Goal: Task Accomplishment & Management: Use online tool/utility

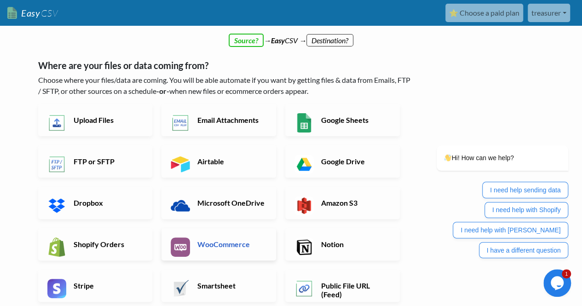
click at [219, 246] on h6 "WooCommerce" at bounding box center [231, 244] width 72 height 9
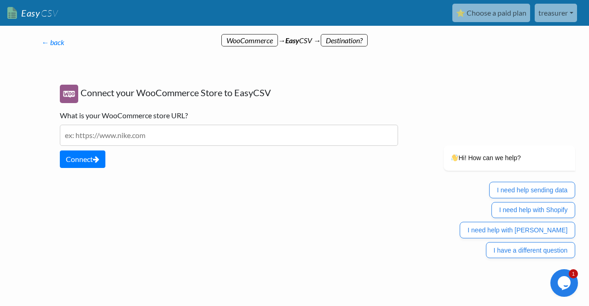
click at [182, 138] on input "text" at bounding box center [229, 135] width 338 height 21
paste input "https://gais.network/products/"
type input "https://gais.network/products/"
click at [80, 154] on button "Connect" at bounding box center [83, 158] width 46 height 17
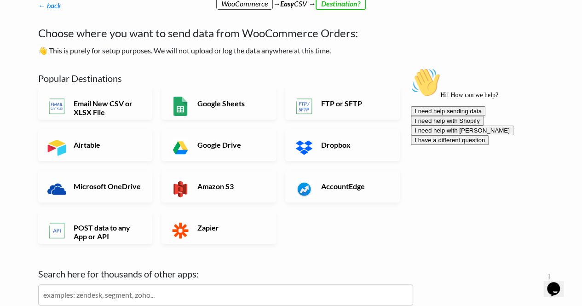
scroll to position [42, 0]
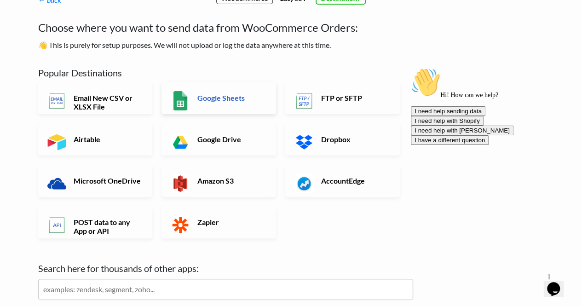
click at [217, 101] on h6 "Google Sheets" at bounding box center [231, 97] width 72 height 9
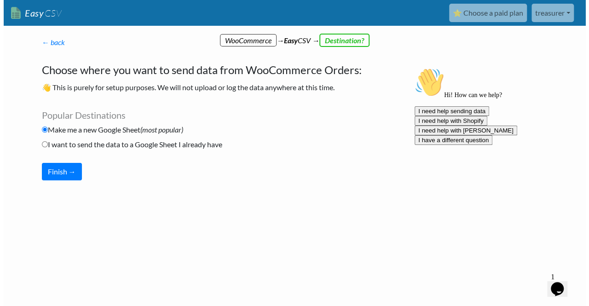
scroll to position [0, 0]
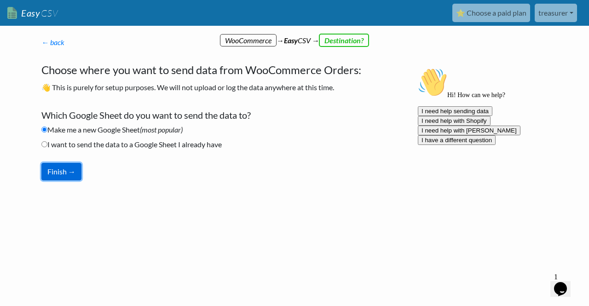
click at [59, 173] on button "Finish →" at bounding box center [61, 171] width 40 height 17
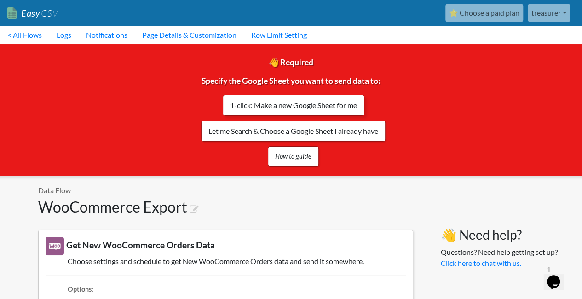
click at [312, 102] on link "1-click: Make a new Google Sheet for me" at bounding box center [294, 105] width 142 height 21
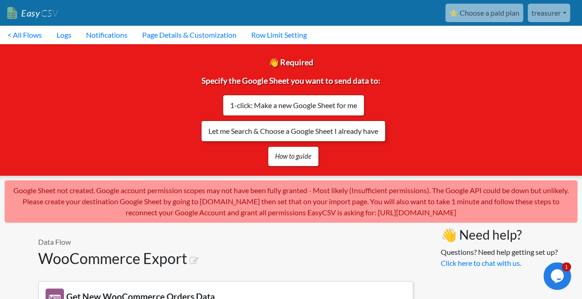
click at [298, 129] on link "Let me Search & Choose a Google Sheet I already have" at bounding box center [293, 131] width 185 height 21
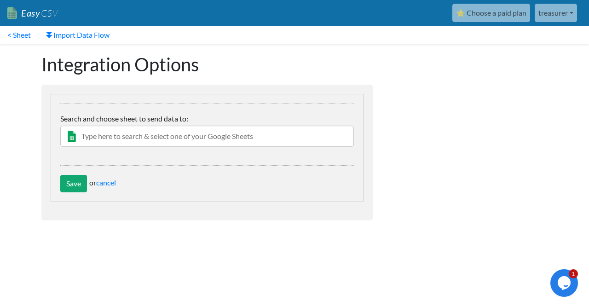
click at [211, 136] on input "text" at bounding box center [207, 136] width 294 height 21
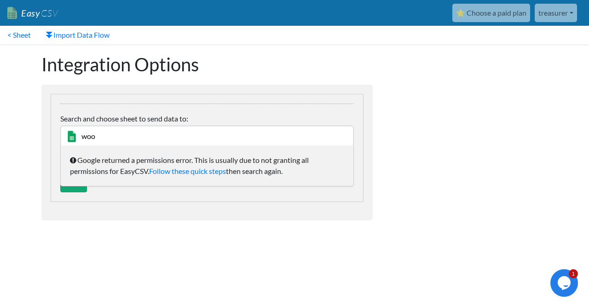
click at [123, 203] on form "change Google Sheet Worksheet/Tab (Optional- leave blank to upload to first wor…" at bounding box center [206, 153] width 331 height 136
drag, startPoint x: 26, startPoint y: 145, endPoint x: 34, endPoint y: 137, distance: 11.7
click at [31, 140] on body "Easy CSV ⭐ Choose a paid plan treasurer Gaiswork All Flows All CSV Generators B…" at bounding box center [294, 124] width 589 height 248
click at [123, 135] on input "woo" at bounding box center [207, 136] width 294 height 21
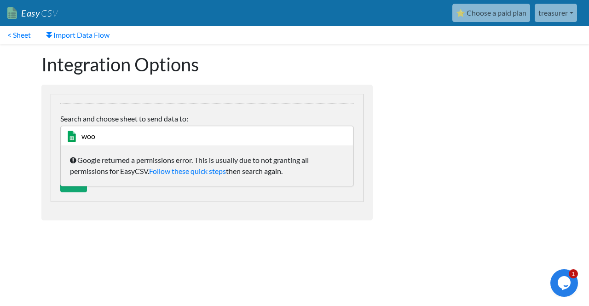
paste input "[URL][DOMAIN_NAME]"
type input "[URL][DOMAIN_NAME]"
click at [60, 175] on input "Save" at bounding box center [73, 183] width 27 height 17
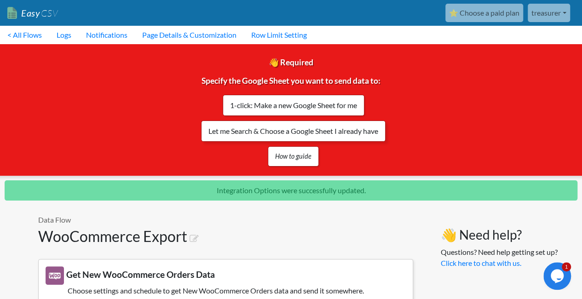
click at [290, 133] on link "Let me Search & Choose a Google Sheet I already have" at bounding box center [293, 131] width 185 height 21
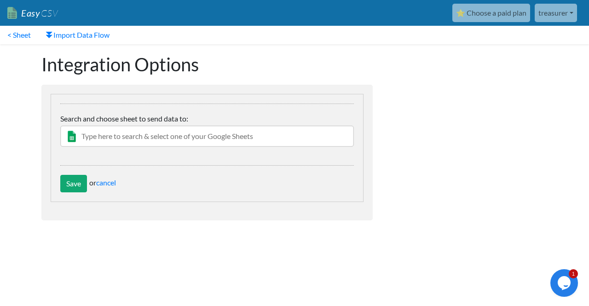
click at [126, 139] on input "text" at bounding box center [207, 136] width 294 height 21
paste input "[URL][DOMAIN_NAME]"
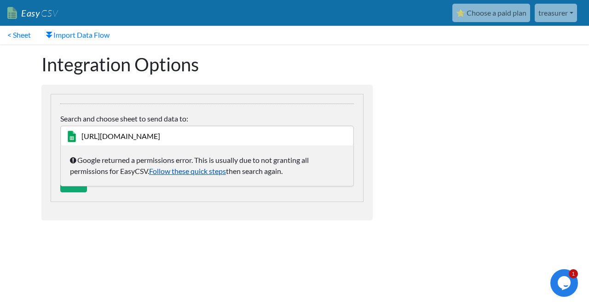
type input "[URL][DOMAIN_NAME]"
click at [206, 169] on link "Follow these quick steps" at bounding box center [187, 171] width 77 height 9
click at [10, 32] on link "< Sheet" at bounding box center [19, 35] width 38 height 18
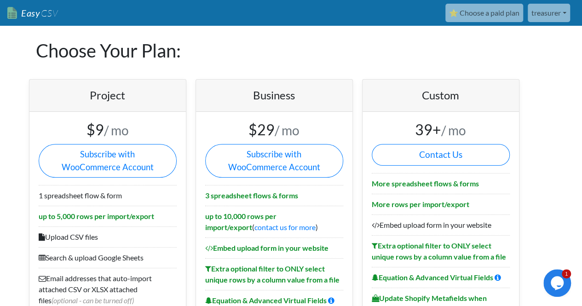
click at [562, 14] on link "treasurer" at bounding box center [549, 13] width 42 height 18
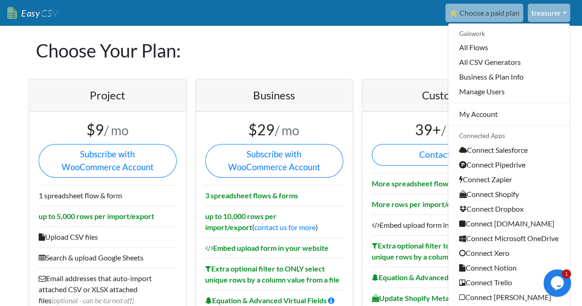
drag, startPoint x: 372, startPoint y: 14, endPoint x: 244, endPoint y: 23, distance: 128.2
click at [368, 15] on div "⭐ Choose a paid plan treasurer Gaiswork All Flows All CSV Generators Business &…" at bounding box center [319, 13] width 509 height 18
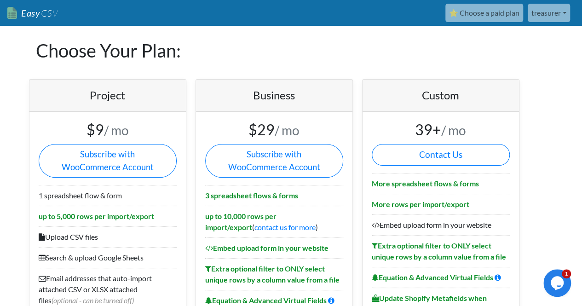
click at [538, 12] on link "treasurer" at bounding box center [549, 13] width 42 height 18
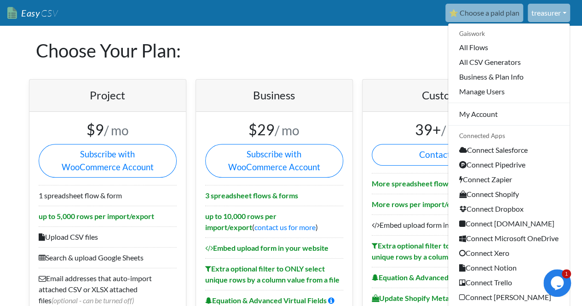
click at [69, 12] on div "⭐ Choose a paid plan treasurer Gaiswork All Flows All CSV Generators Business &…" at bounding box center [319, 13] width 509 height 18
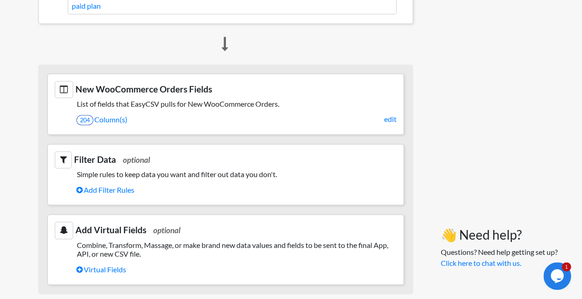
scroll to position [372, 0]
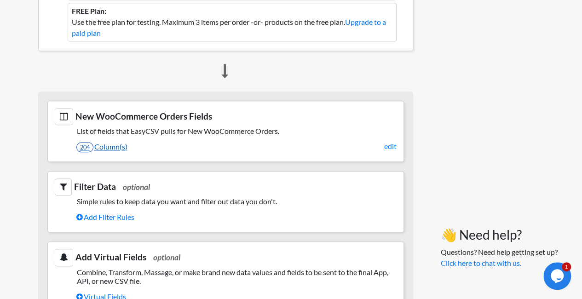
click at [98, 139] on link "204 Column(s)" at bounding box center [236, 147] width 320 height 16
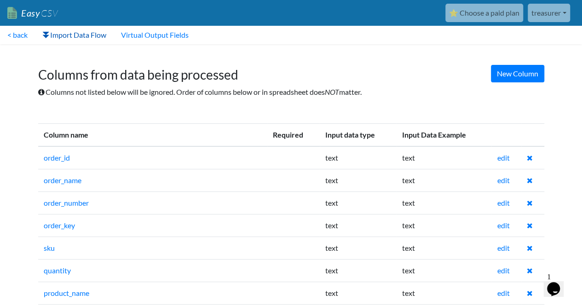
click at [71, 35] on link "Import Data Flow" at bounding box center [74, 35] width 79 height 18
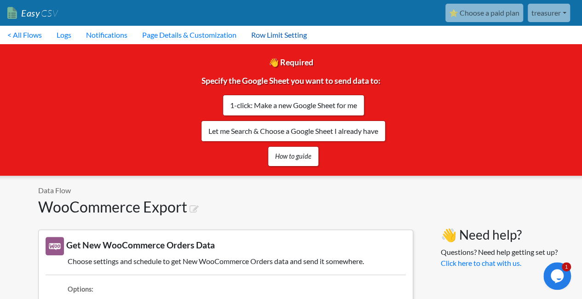
click at [279, 38] on link "Row Limit Setting" at bounding box center [279, 35] width 70 height 18
click at [543, 13] on link "treasurer" at bounding box center [549, 13] width 42 height 18
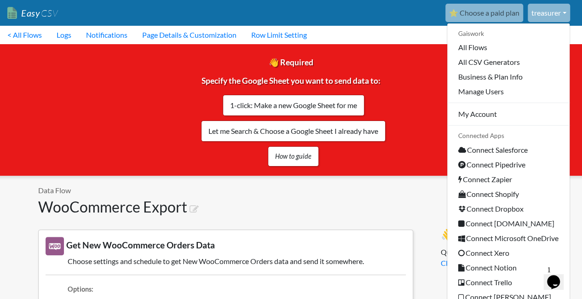
click at [394, 52] on div "👋 Required Specify the Google Sheet you want to send data to: 1-click: Make a n…" at bounding box center [291, 110] width 596 height 132
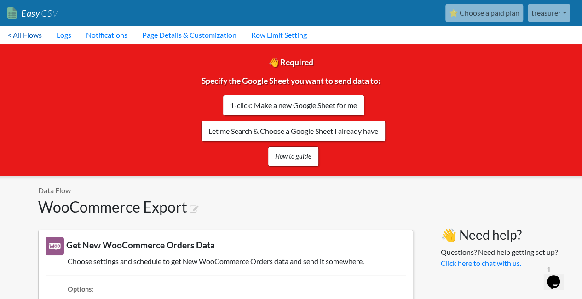
click at [17, 32] on link "< All Flows" at bounding box center [24, 35] width 49 height 18
click at [552, 20] on link "treasurer" at bounding box center [549, 13] width 42 height 18
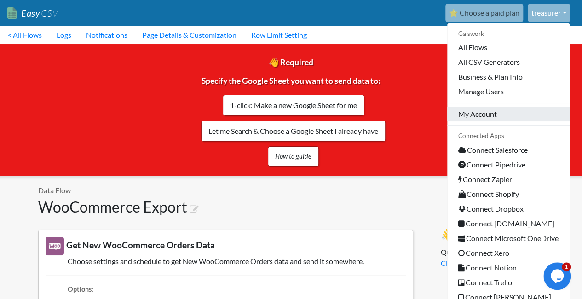
click at [500, 108] on link "My Account" at bounding box center [508, 114] width 122 height 15
